Goal: Task Accomplishment & Management: Manage account settings

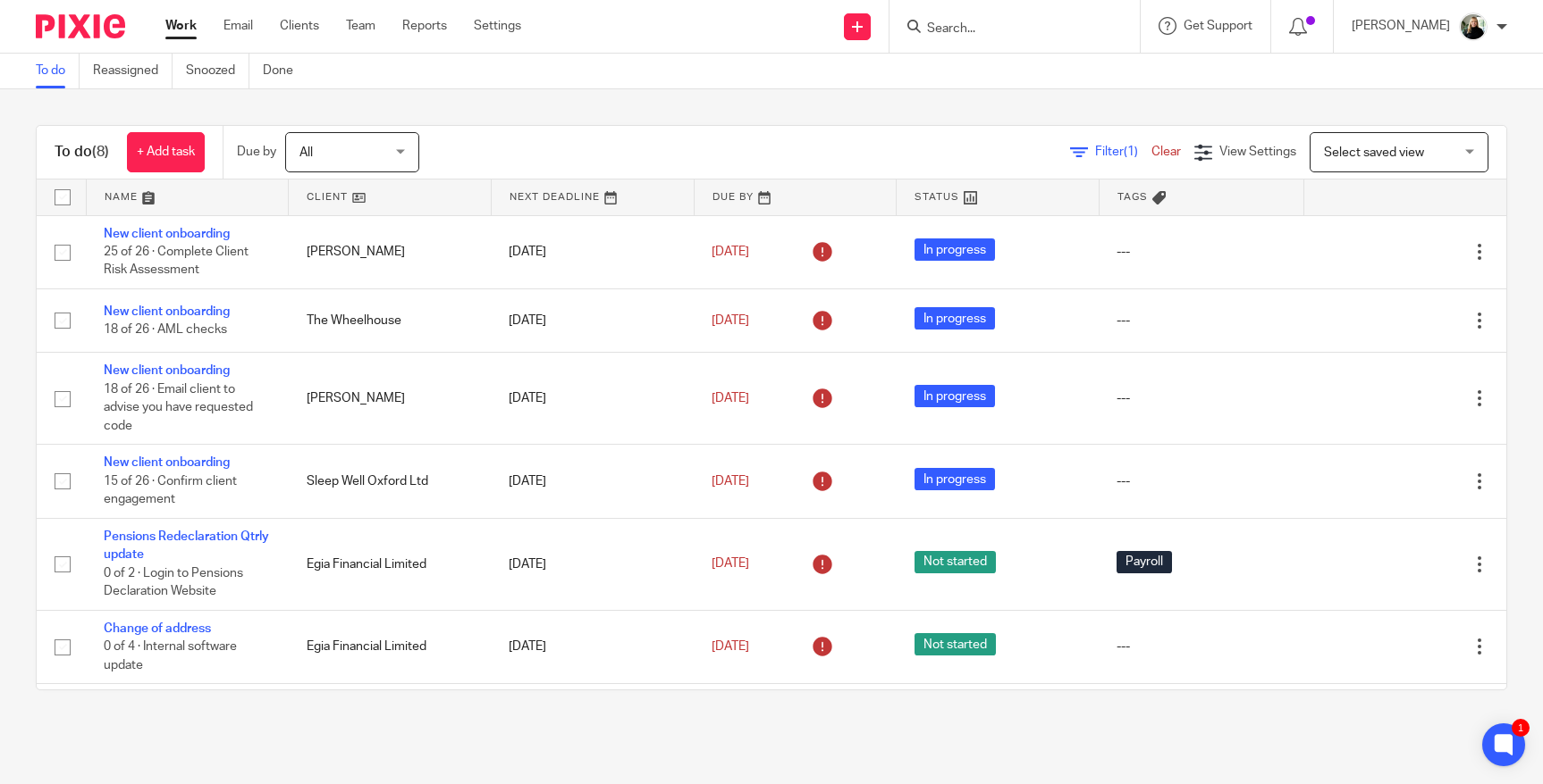
scroll to position [33, 0]
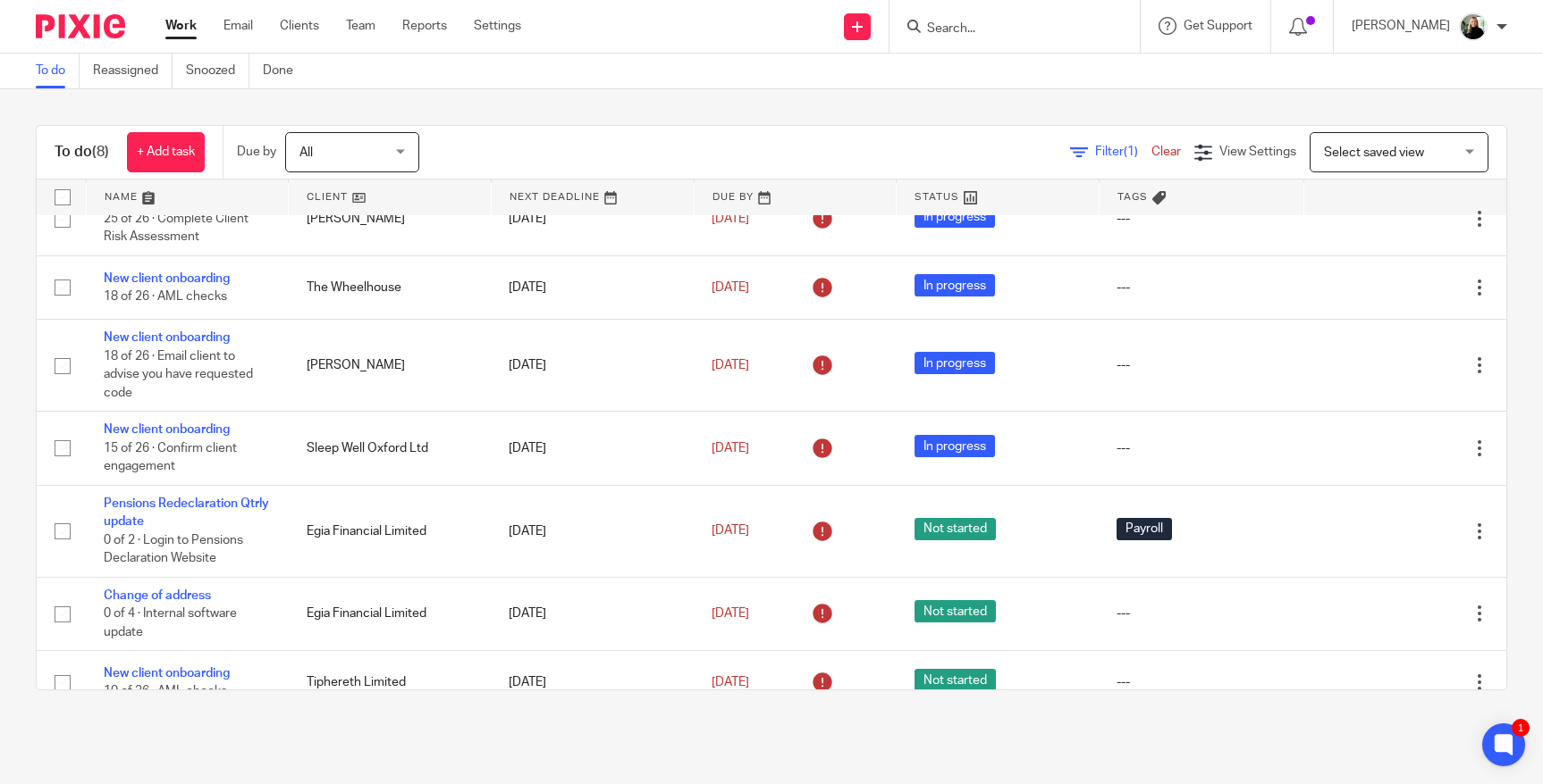
click at [988, 25] on input "Search" at bounding box center [1005, 30] width 161 height 16
type input "satisf"
click at [1054, 65] on link at bounding box center [1072, 77] width 303 height 41
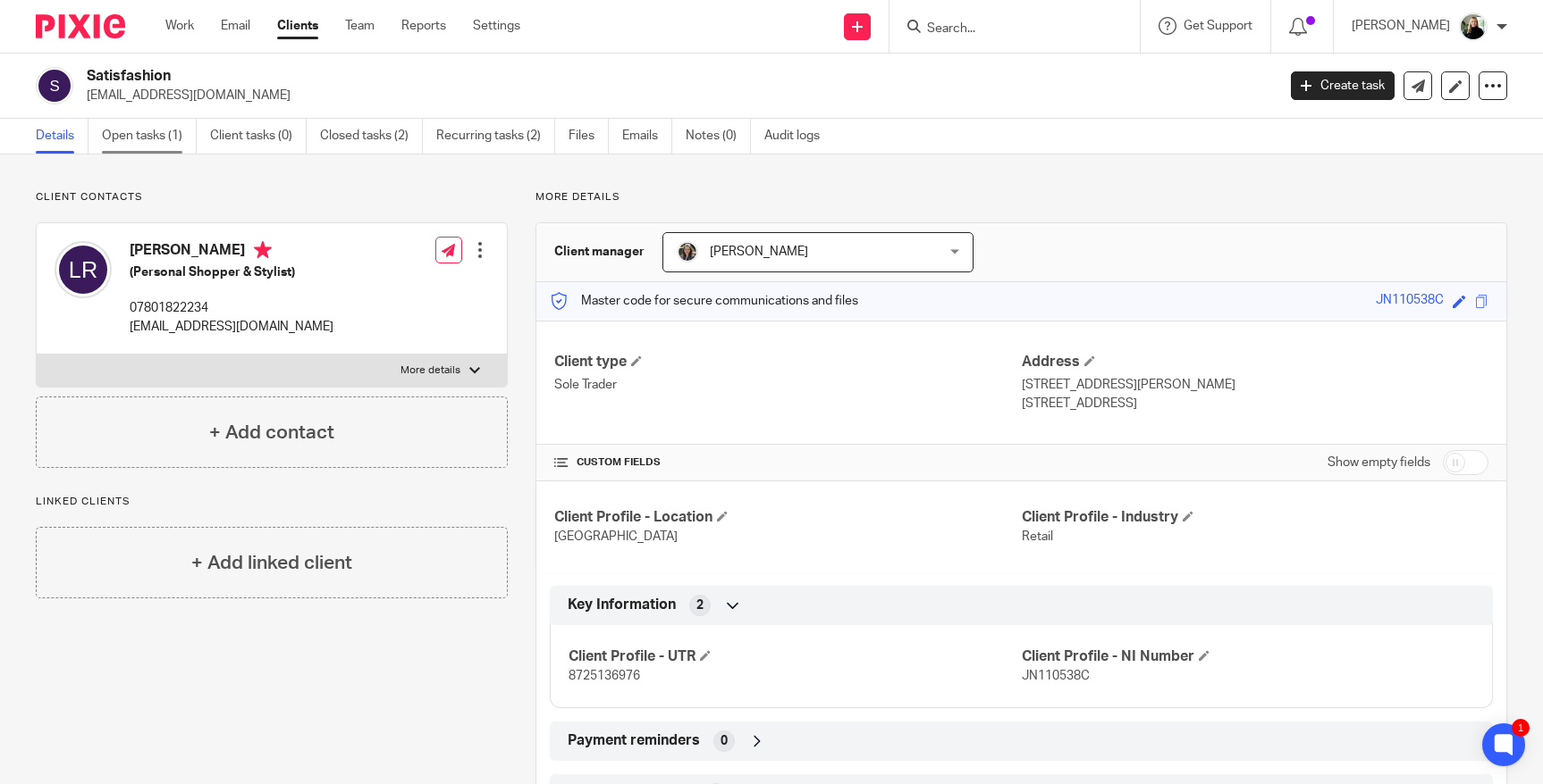
click at [123, 131] on link "Open tasks (1)" at bounding box center [149, 136] width 95 height 35
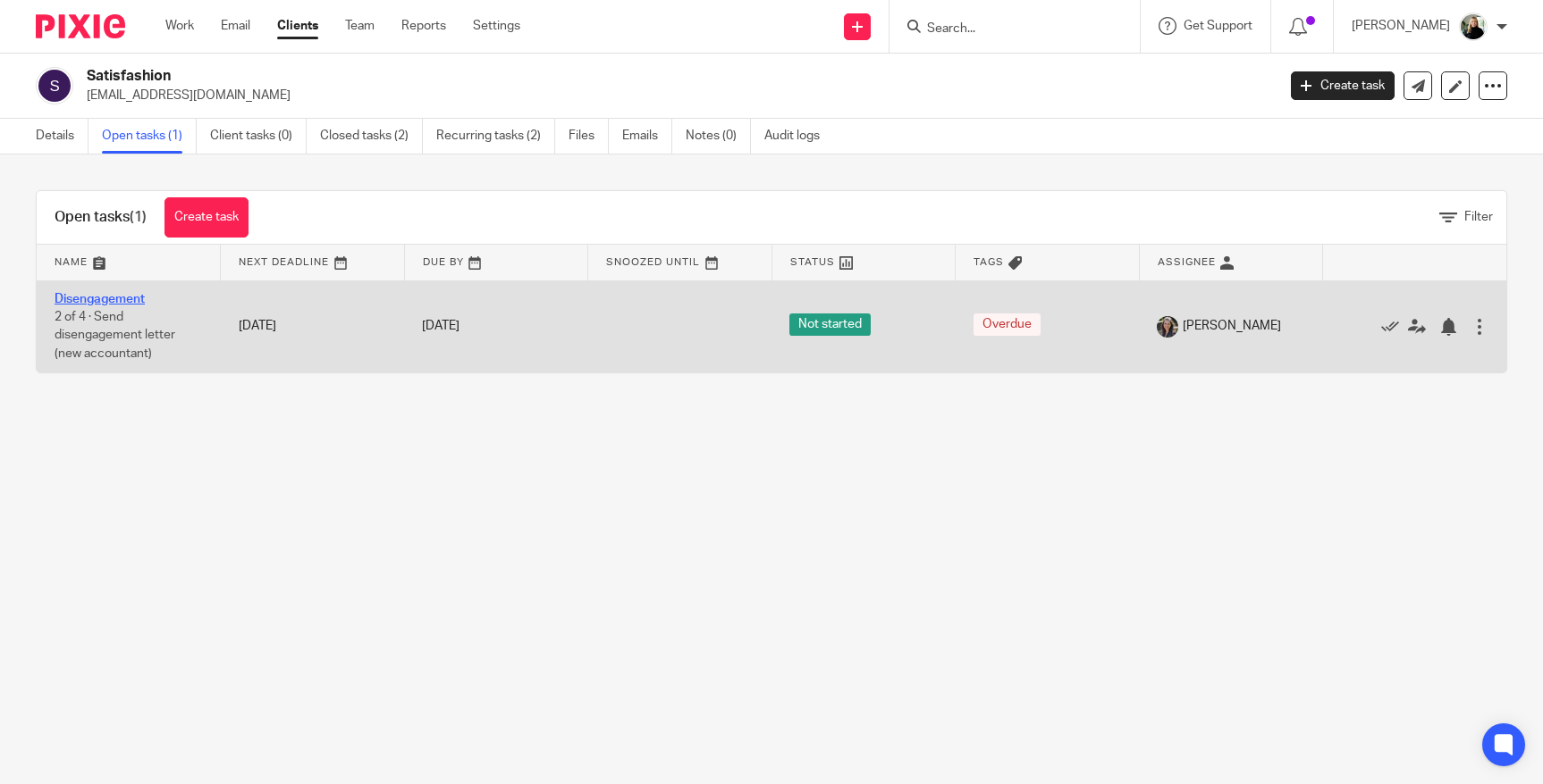
click at [115, 297] on link "Disengagement" at bounding box center [99, 299] width 90 height 13
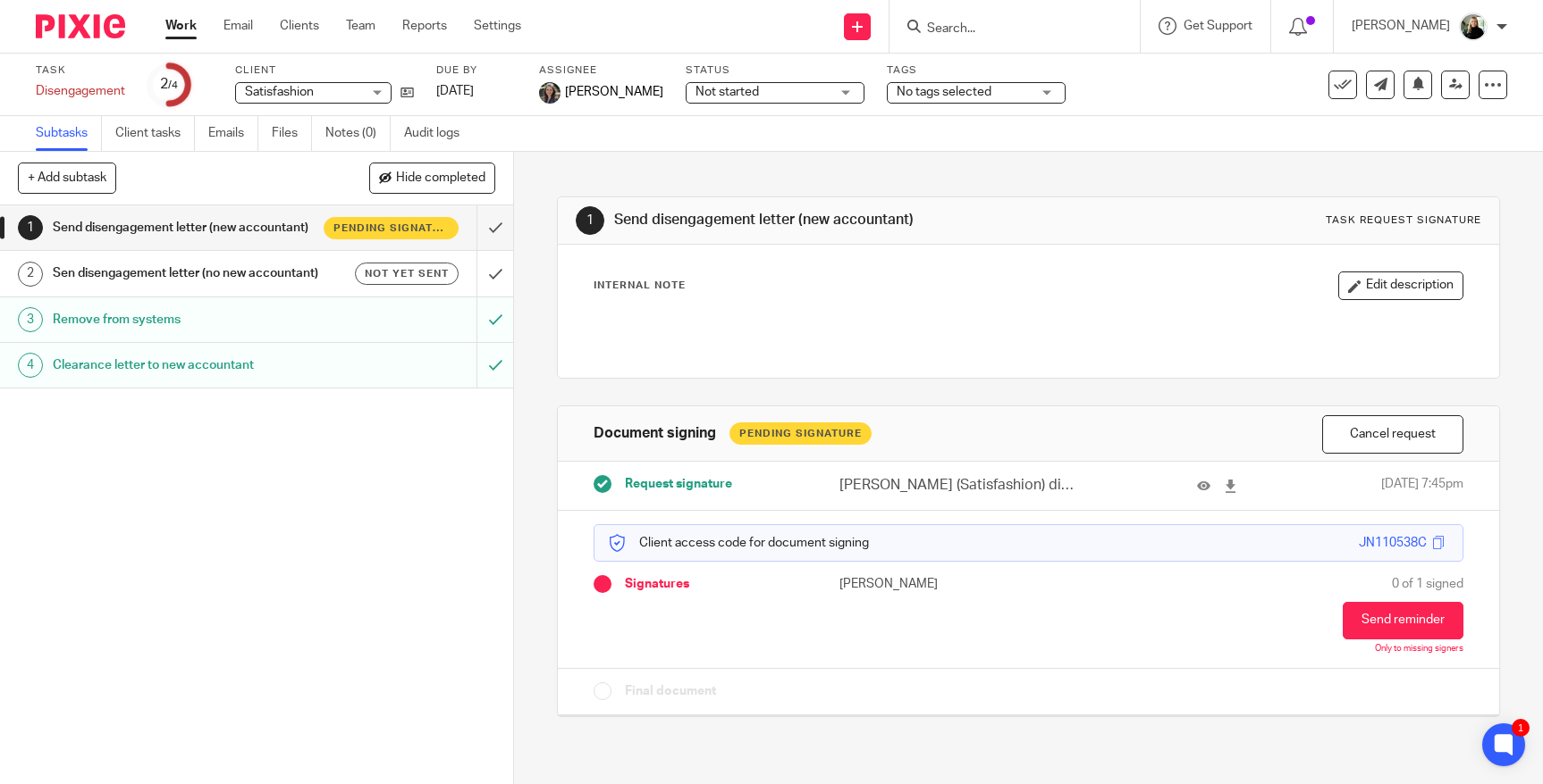
click at [226, 260] on h1 "Sen disengagement letter (no new accountant)" at bounding box center [188, 274] width 271 height 27
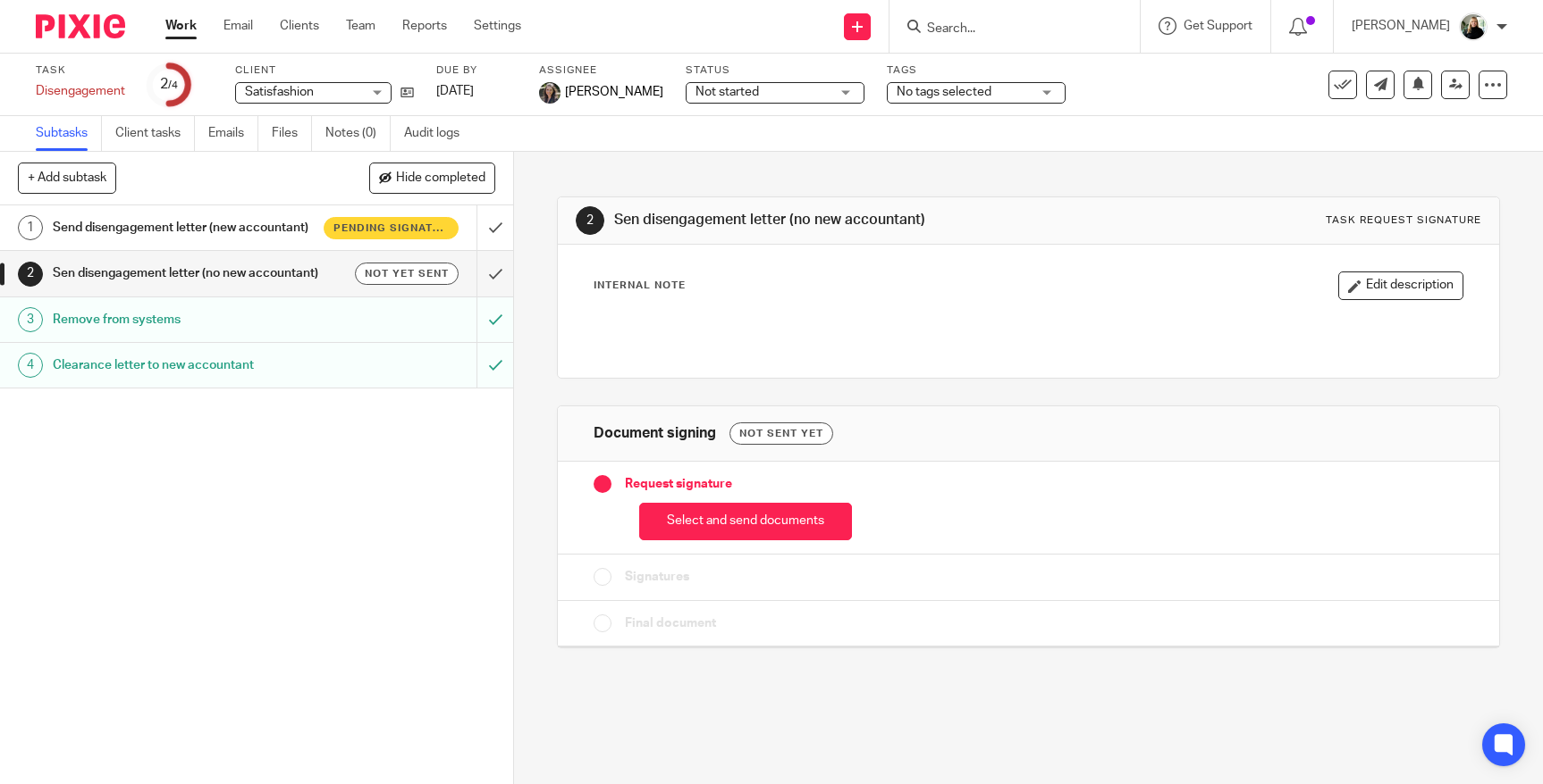
click at [236, 325] on h1 "Remove from systems" at bounding box center [188, 320] width 271 height 27
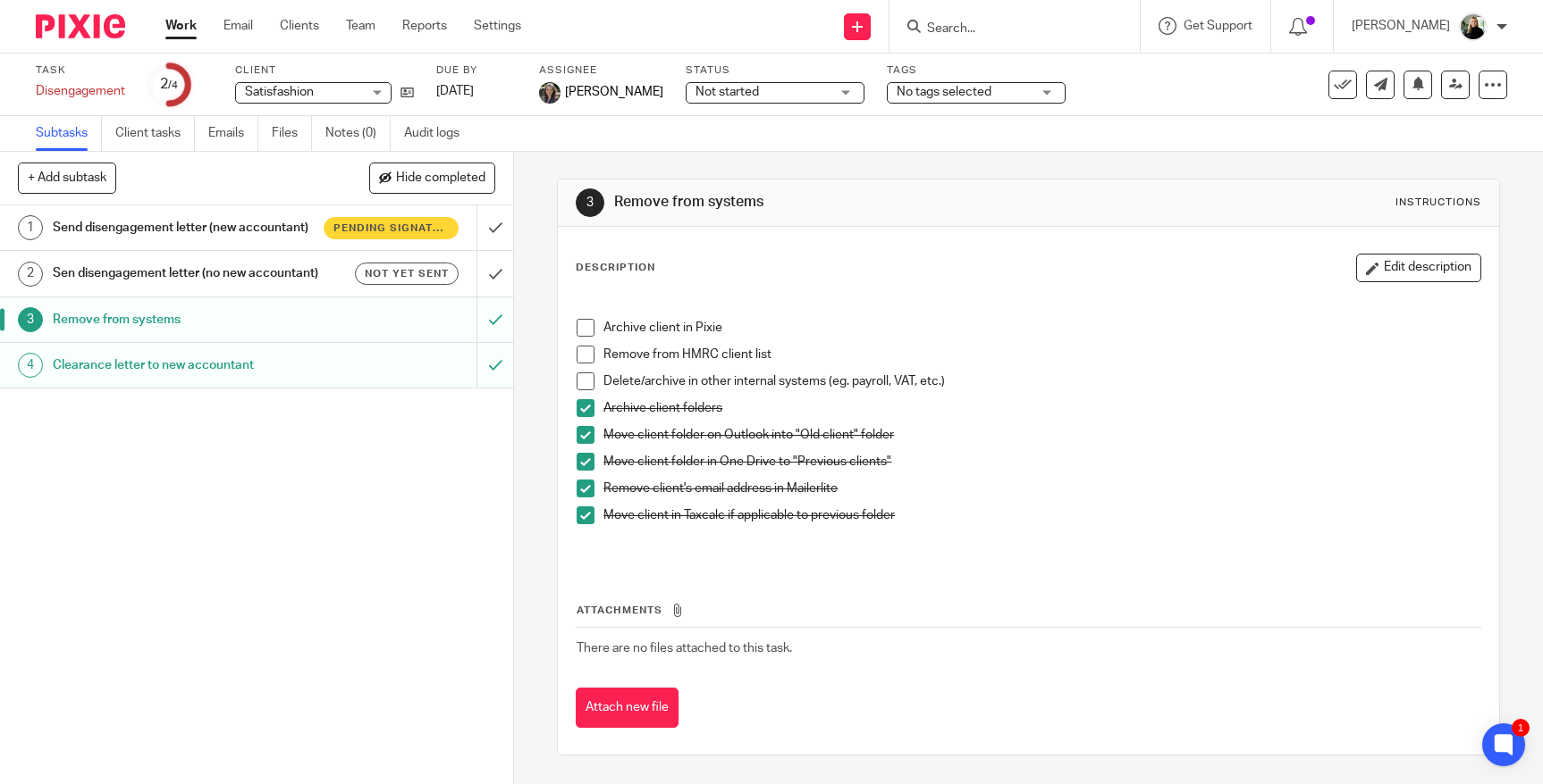
drag, startPoint x: 396, startPoint y: 576, endPoint x: 368, endPoint y: 589, distance: 30.9
click at [368, 589] on div "1 Send disengagement letter (new accountant) Pending signature 2 Sen disengagem…" at bounding box center [257, 494] width 513 height 578
